Goal: Task Accomplishment & Management: Use online tool/utility

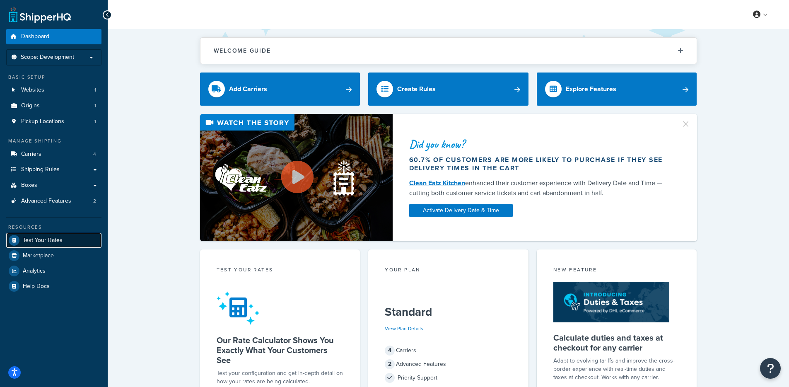
click at [33, 247] on link "Test Your Rates" at bounding box center [53, 240] width 95 height 15
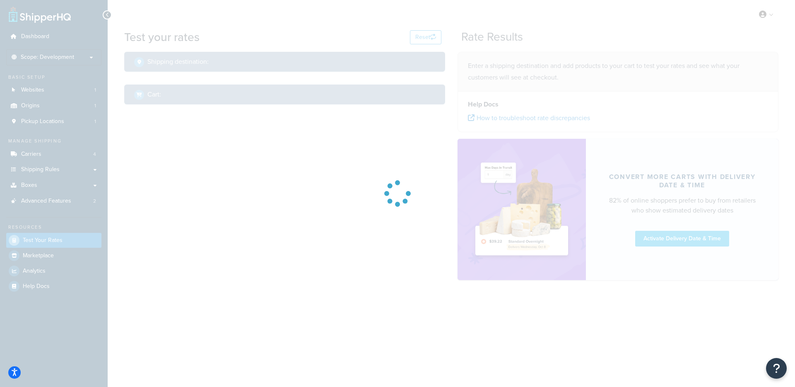
select select "TX"
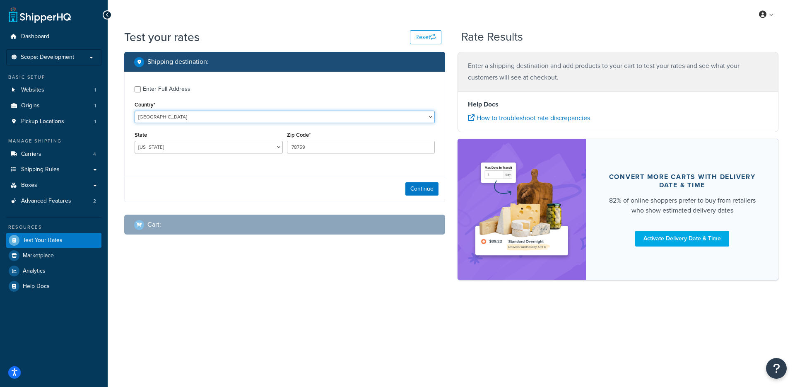
select select "GB"
click at [135, 111] on select "United States United Kingdom Afghanistan Åland Islands Albania Algeria American…" at bounding box center [285, 117] width 300 height 12
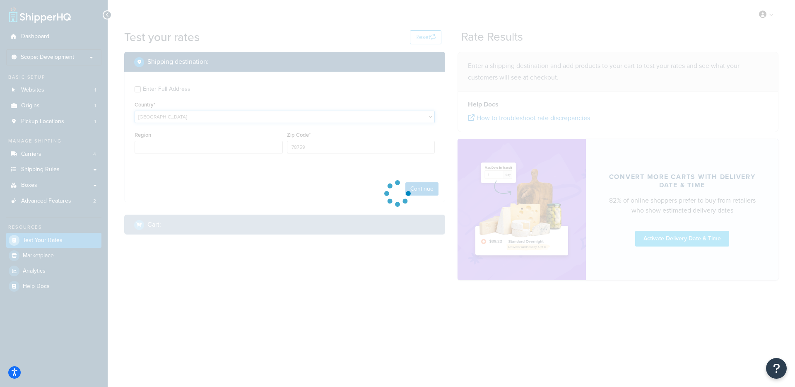
type input "TX"
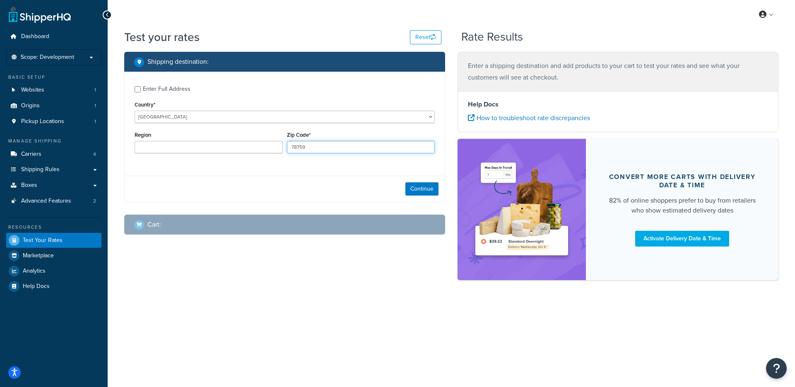
click at [318, 151] on input "78759" at bounding box center [361, 147] width 148 height 12
paste input "NE42 5JT"
type input "NE42 5JT"
click at [193, 145] on input "Region" at bounding box center [209, 147] width 148 height 12
paste input "Northumberland"
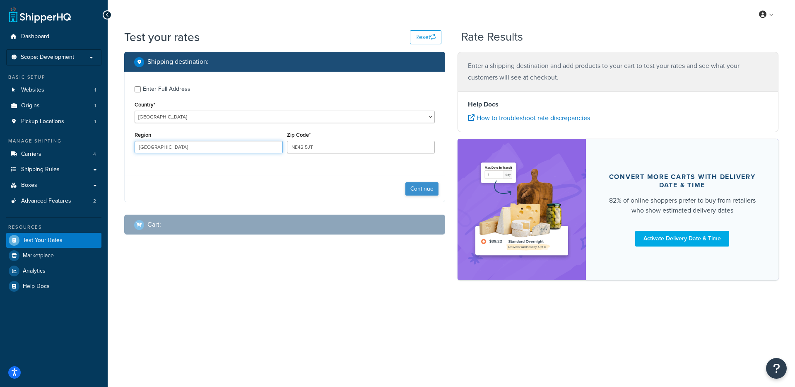
type input "Northumberland"
click at [431, 190] on button "Continue" at bounding box center [421, 188] width 33 height 13
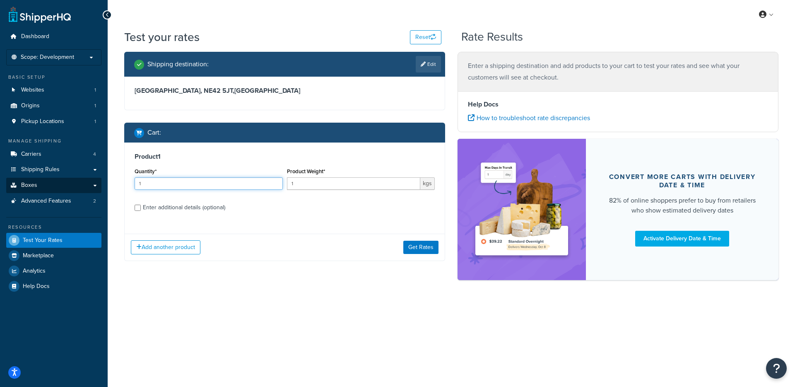
drag, startPoint x: 155, startPoint y: 185, endPoint x: 83, endPoint y: 183, distance: 72.1
click at [83, 183] on div "Dashboard Scope: Development Basic Setup Websites 1 Origins 1 Pickup Locations …" at bounding box center [397, 193] width 795 height 387
paste input "74"
type input "74"
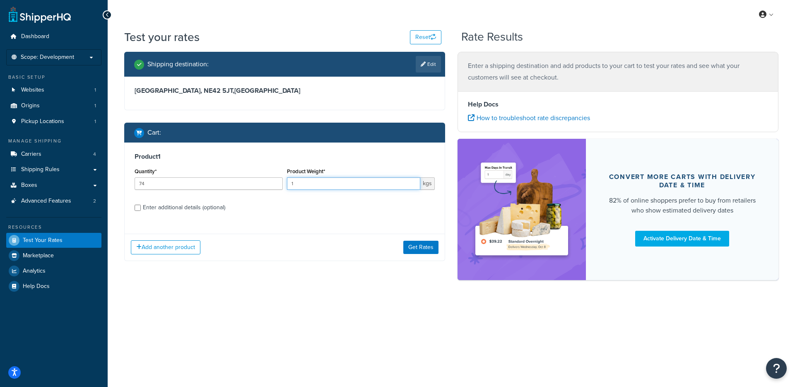
drag, startPoint x: 268, startPoint y: 185, endPoint x: 231, endPoint y: 185, distance: 36.9
click at [231, 185] on div "Quantity* 74 Product Weight* 1 kgs" at bounding box center [284, 181] width 304 height 30
type input "25"
click at [194, 212] on div "Enter additional details (optional)" at bounding box center [184, 208] width 82 height 12
click at [141, 211] on input "Enter additional details (optional)" at bounding box center [138, 208] width 6 height 6
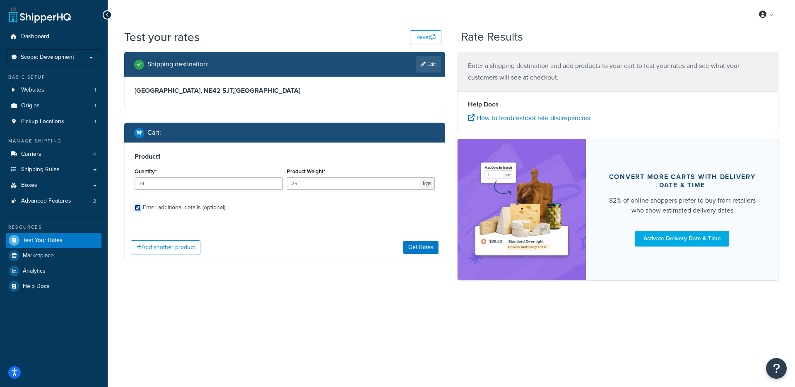
checkbox input "true"
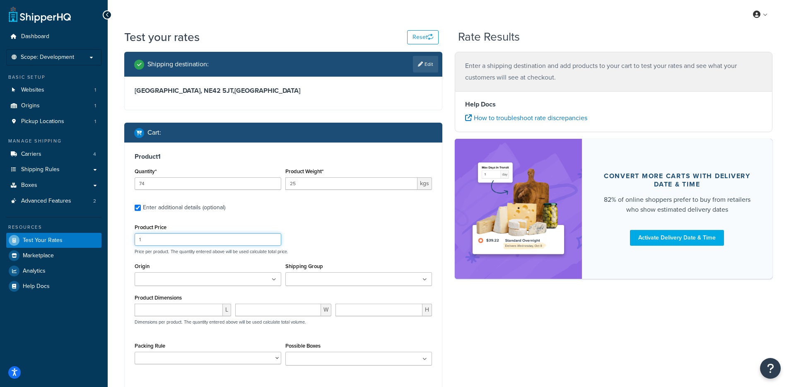
drag, startPoint x: 185, startPoint y: 242, endPoint x: 58, endPoint y: 233, distance: 127.4
click at [58, 233] on div "Dashboard Scope: Development Basic Setup Websites 1 Origins 1 Pickup Locations …" at bounding box center [394, 234] width 789 height 469
paste input "9.08"
type input "9.08"
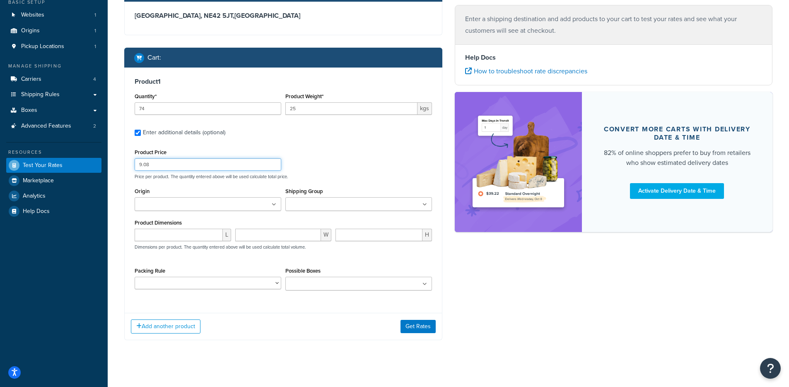
scroll to position [82, 0]
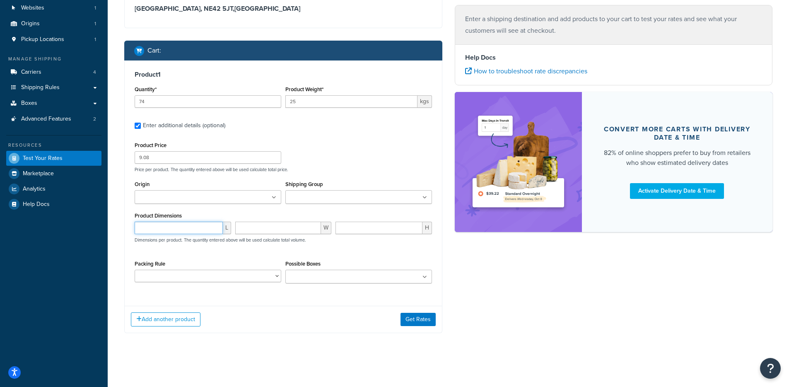
click at [159, 229] on input "number" at bounding box center [179, 228] width 88 height 12
paste input "0.100000"
type input "0.100000"
drag, startPoint x: 268, startPoint y: 224, endPoint x: 272, endPoint y: 212, distance: 13.0
click at [267, 224] on input "number" at bounding box center [278, 228] width 86 height 12
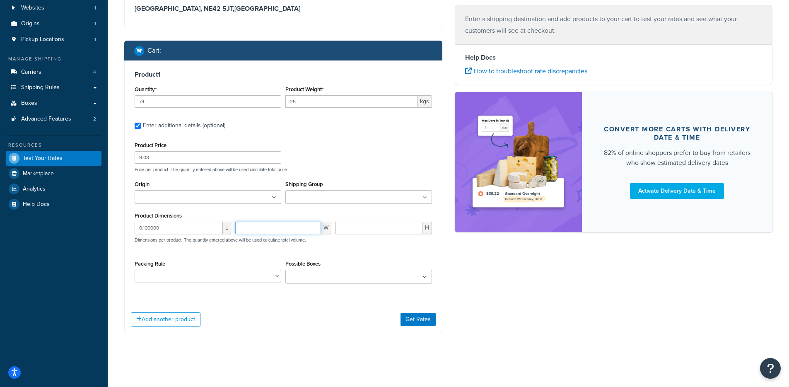
paste input "0.400000"
type input "0.400000"
click at [358, 234] on div "H" at bounding box center [383, 231] width 101 height 19
click at [360, 231] on input "number" at bounding box center [378, 228] width 87 height 12
paste input "0.560000"
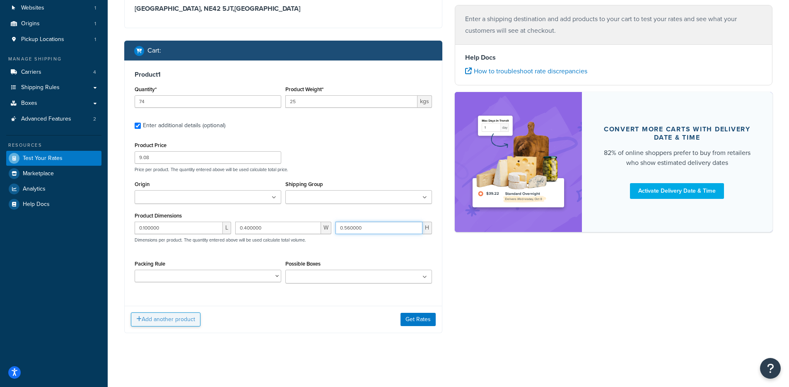
type input "0.560000"
click at [178, 322] on button "Add another product" at bounding box center [166, 319] width 70 height 14
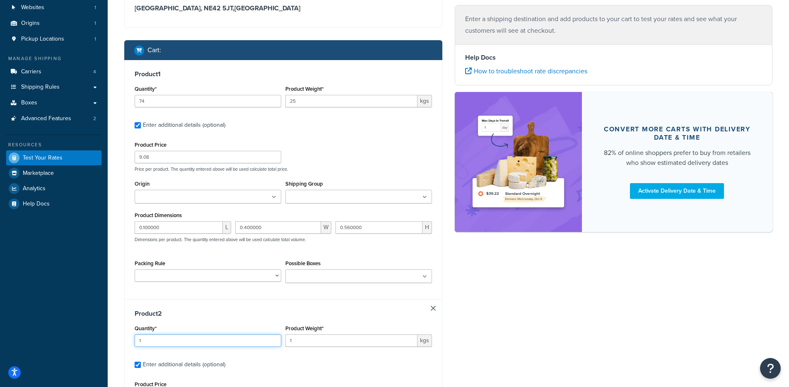
drag, startPoint x: 155, startPoint y: 340, endPoint x: 103, endPoint y: 337, distance: 51.9
click at [103, 337] on div "Dashboard Scope: Development Basic Setup Websites 1 Origins 1 Pickup Locations …" at bounding box center [394, 272] width 789 height 708
type input "12"
drag, startPoint x: 306, startPoint y: 342, endPoint x: 238, endPoint y: 336, distance: 67.3
click at [238, 336] on div "Quantity* 12 Product Weight* 1 kgs" at bounding box center [282, 338] width 301 height 30
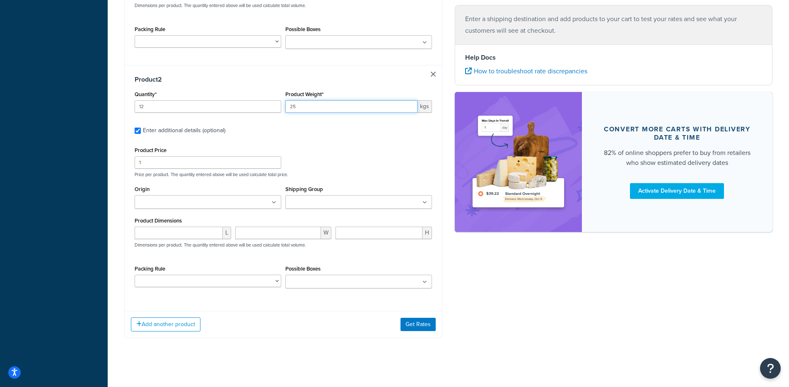
scroll to position [323, 0]
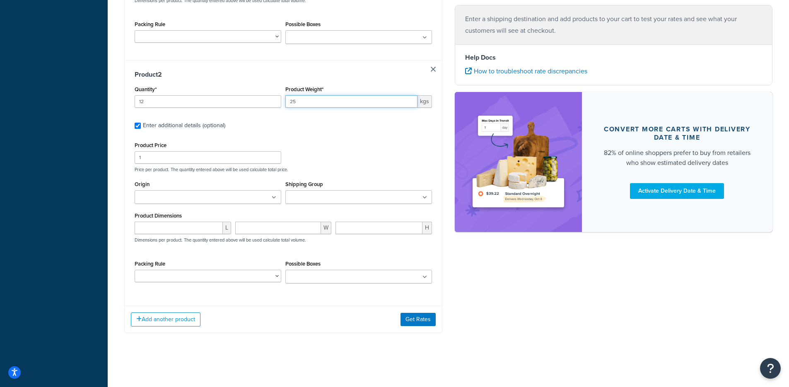
type input "25"
click at [181, 159] on input "1" at bounding box center [208, 157] width 147 height 12
paste input "9.80"
type input "9.80"
click at [181, 230] on input "number" at bounding box center [179, 228] width 88 height 12
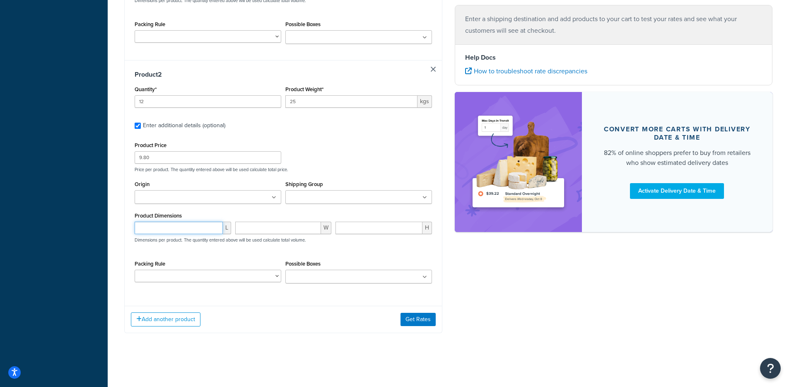
paste input "0.100000"
type input "0.100000"
click at [293, 230] on input "number" at bounding box center [278, 228] width 86 height 12
paste input "0.400000"
type input "0.400000"
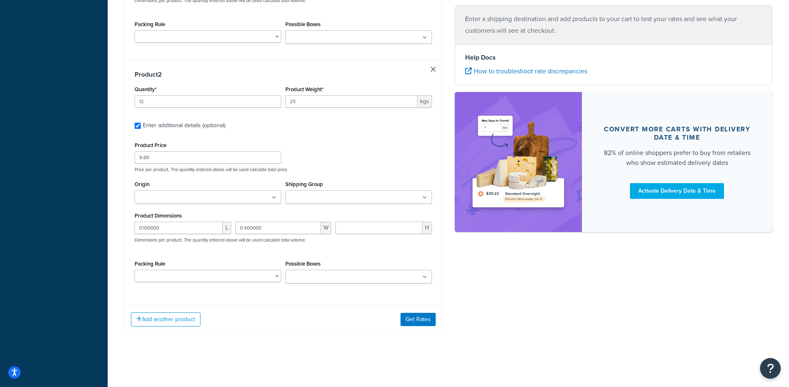
click at [360, 217] on div "Product Dimensions 0.100000 L 0.400000 W H Dimensions per product. The quantity…" at bounding box center [283, 231] width 297 height 42
click at [359, 226] on input "number" at bounding box center [378, 228] width 87 height 12
paste input "0.560000"
type input "0.560000"
click at [419, 319] on button "Get Rates" at bounding box center [417, 319] width 35 height 13
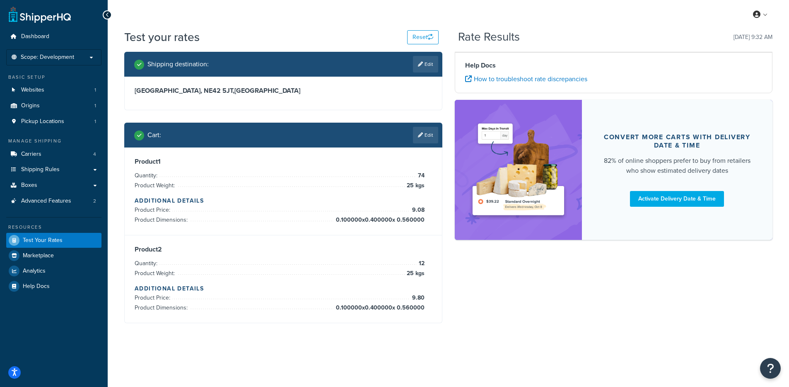
scroll to position [0, 0]
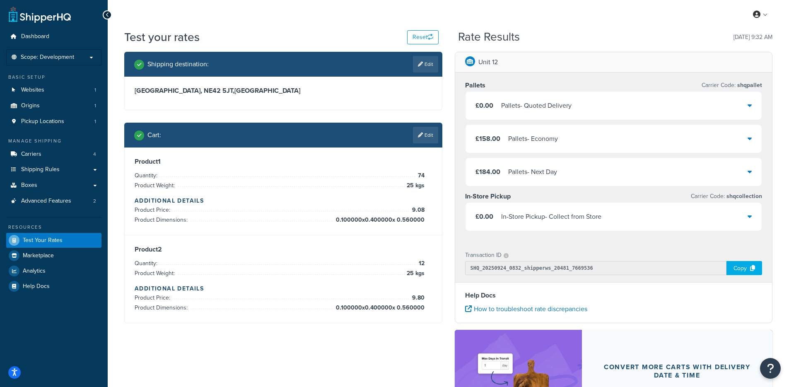
click at [746, 105] on div "£0.00 Pallets - Quoted Delivery" at bounding box center [613, 106] width 296 height 28
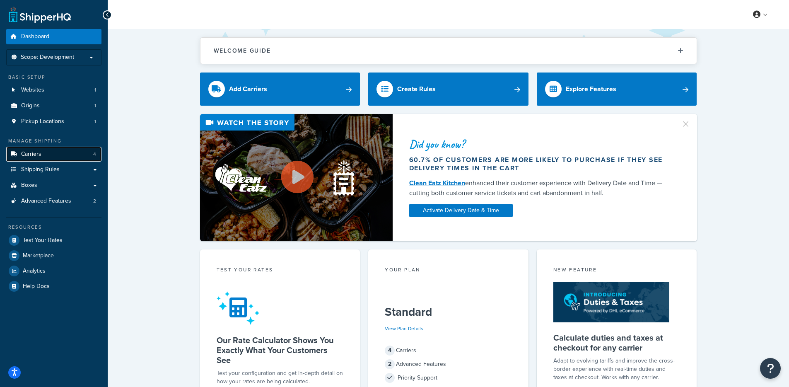
click at [41, 154] on link "Carriers 4" at bounding box center [53, 154] width 95 height 15
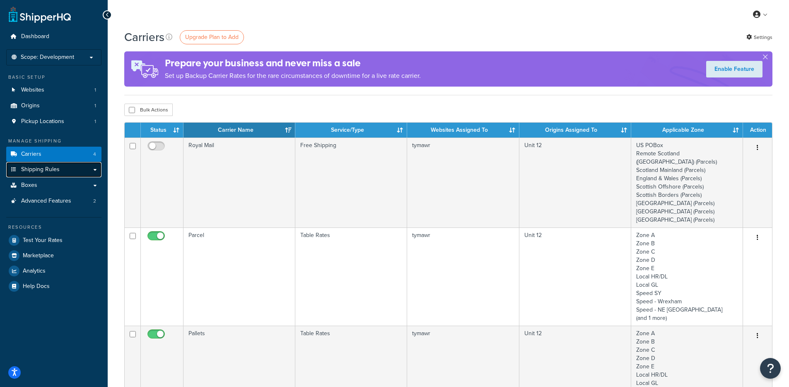
click at [96, 169] on link "Shipping Rules" at bounding box center [53, 169] width 95 height 15
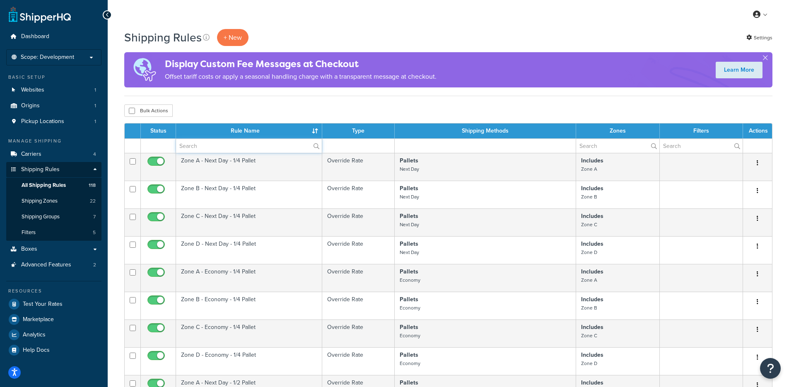
click at [225, 146] on input "text" at bounding box center [249, 146] width 146 height 14
type input "quote"
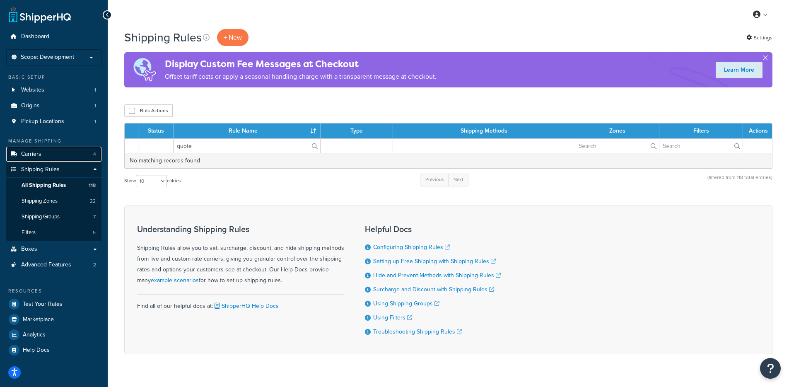
click at [48, 156] on link "Carriers 4" at bounding box center [53, 154] width 95 height 15
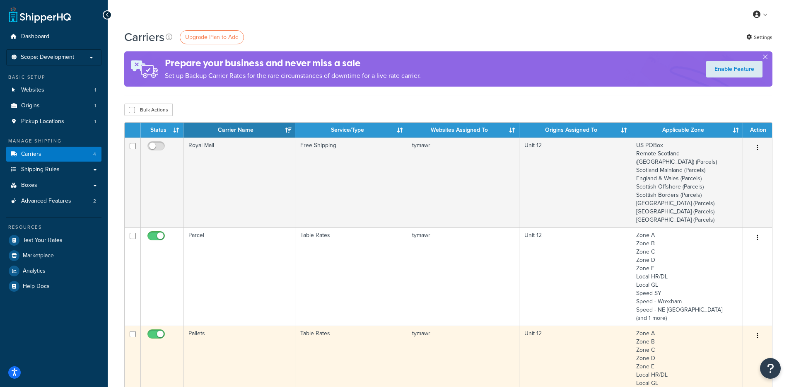
click at [358, 337] on td "Table Rates" at bounding box center [351, 370] width 112 height 90
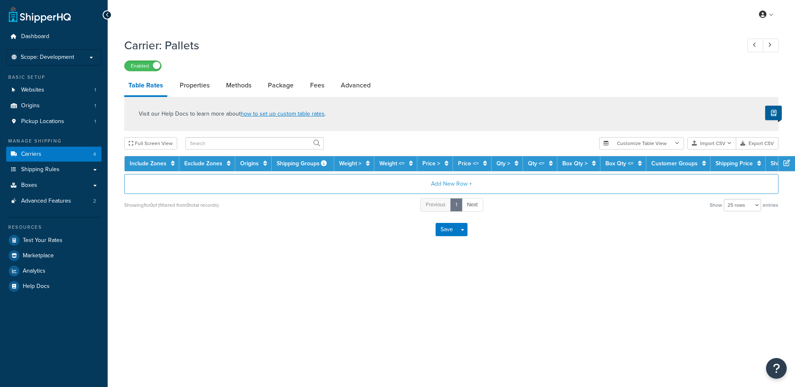
select select "25"
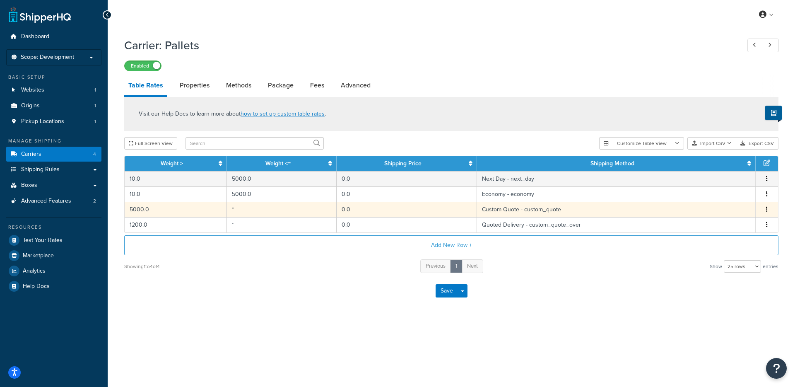
click at [501, 210] on td "Custom Quote - custom_quote" at bounding box center [616, 209] width 279 height 15
select select "7148"
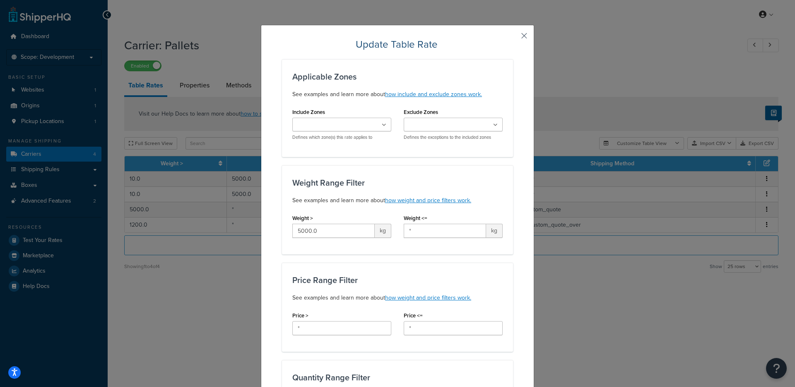
click at [513, 38] on button "button" at bounding box center [512, 39] width 2 height 2
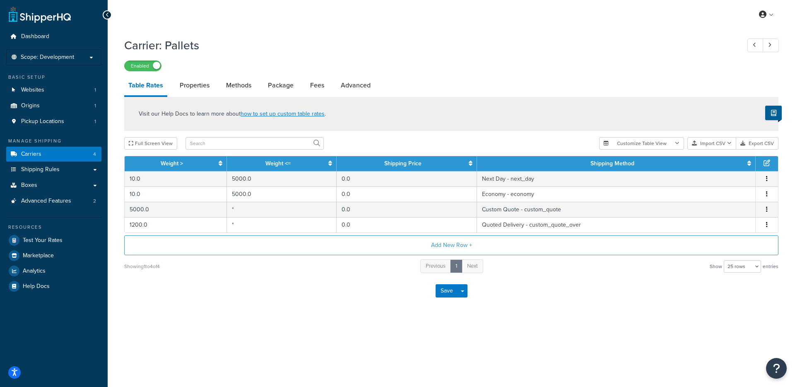
click at [521, 39] on h1 "Carrier: Pallets" at bounding box center [428, 45] width 608 height 16
